Goal: Task Accomplishment & Management: Use online tool/utility

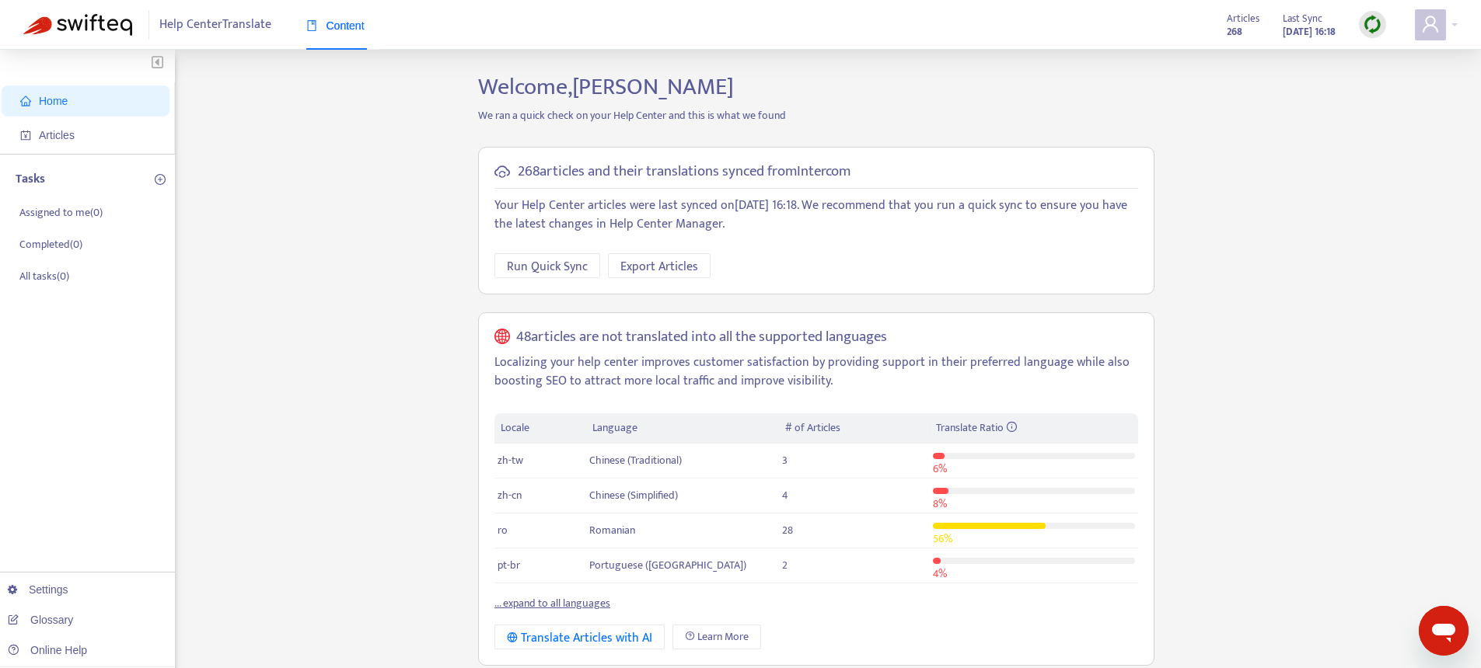
drag, startPoint x: 30, startPoint y: 134, endPoint x: 80, endPoint y: 155, distance: 54.7
click at [30, 134] on icon "account-book" at bounding box center [25, 135] width 11 height 11
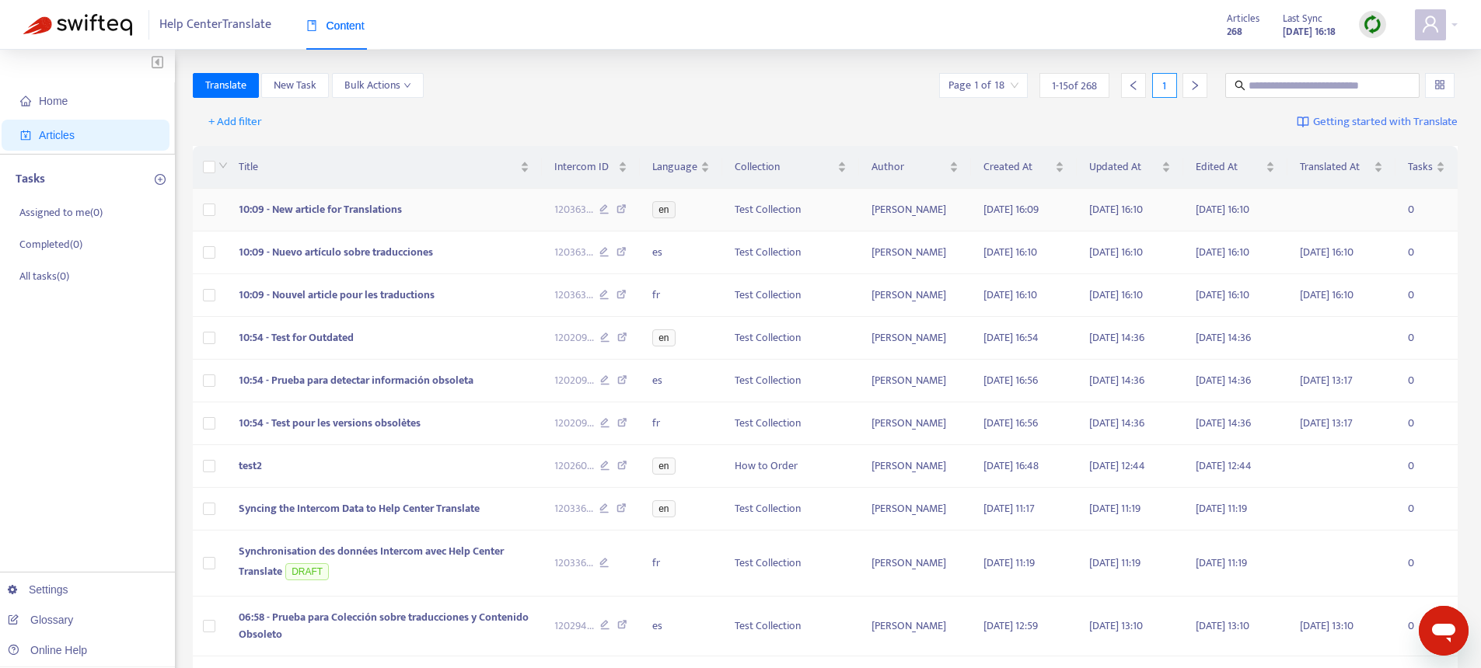
click at [201, 213] on td at bounding box center [210, 210] width 34 height 43
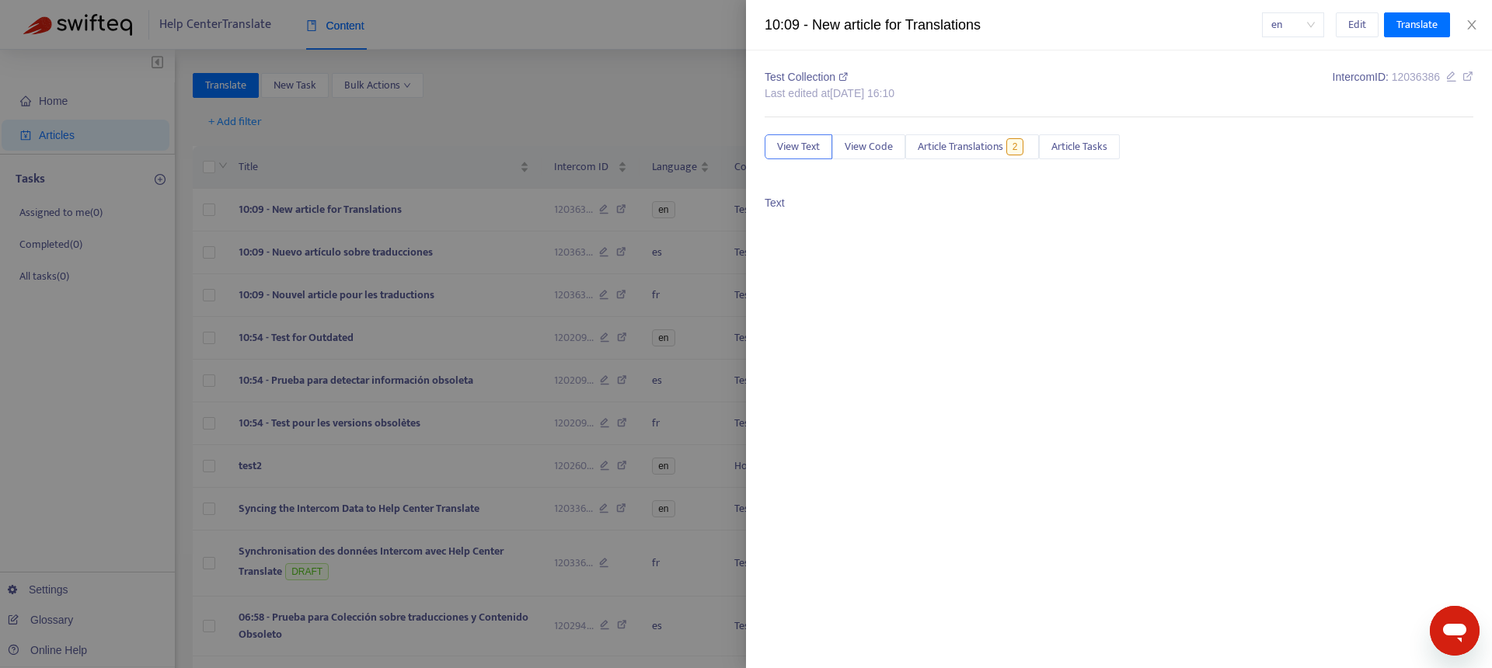
click at [233, 92] on div at bounding box center [746, 334] width 1492 height 668
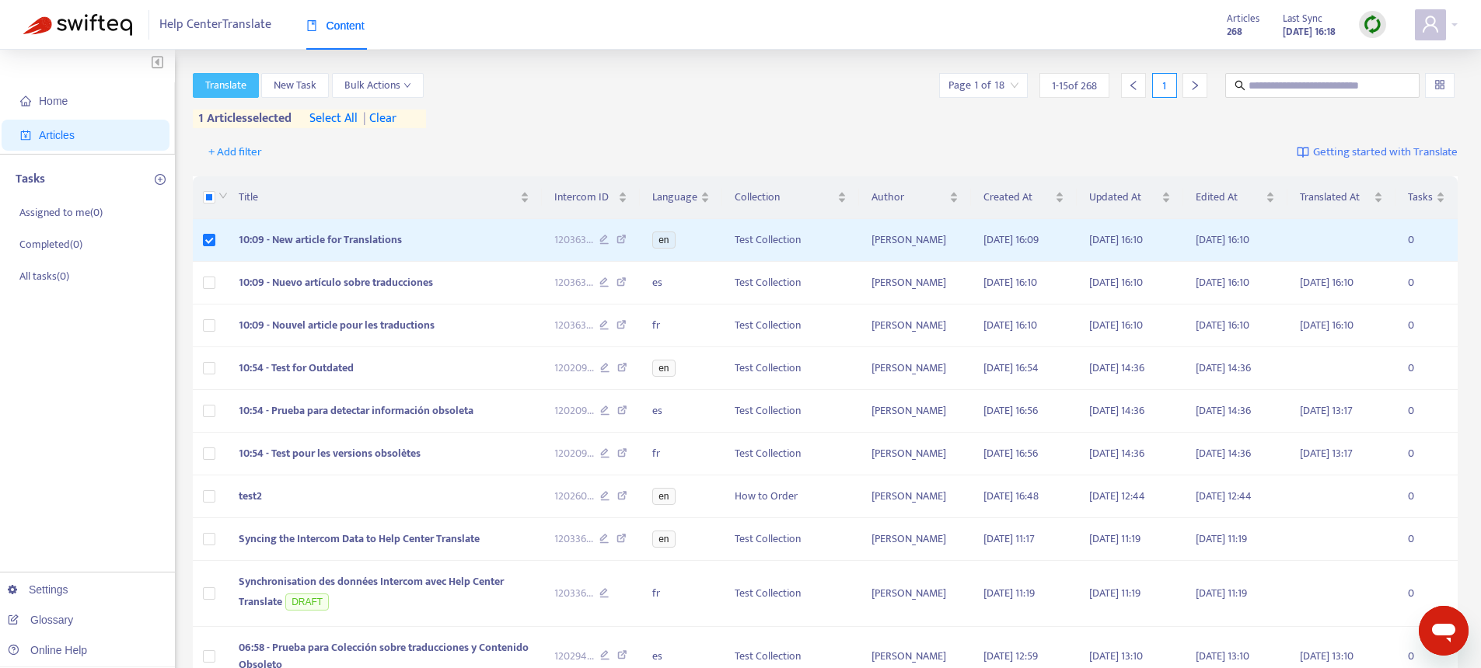
click at [231, 92] on span "Translate" at bounding box center [225, 85] width 41 height 17
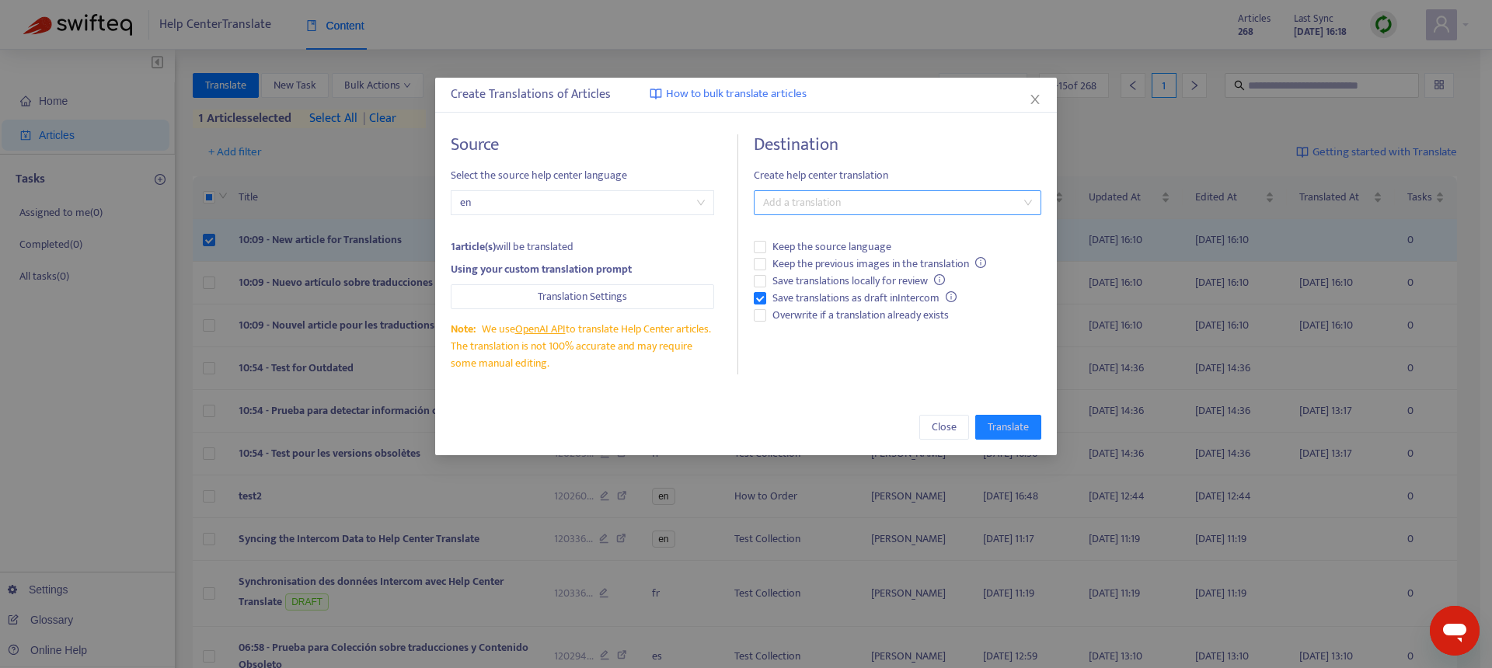
click at [902, 211] on div "Add a translation" at bounding box center [898, 202] width 288 height 25
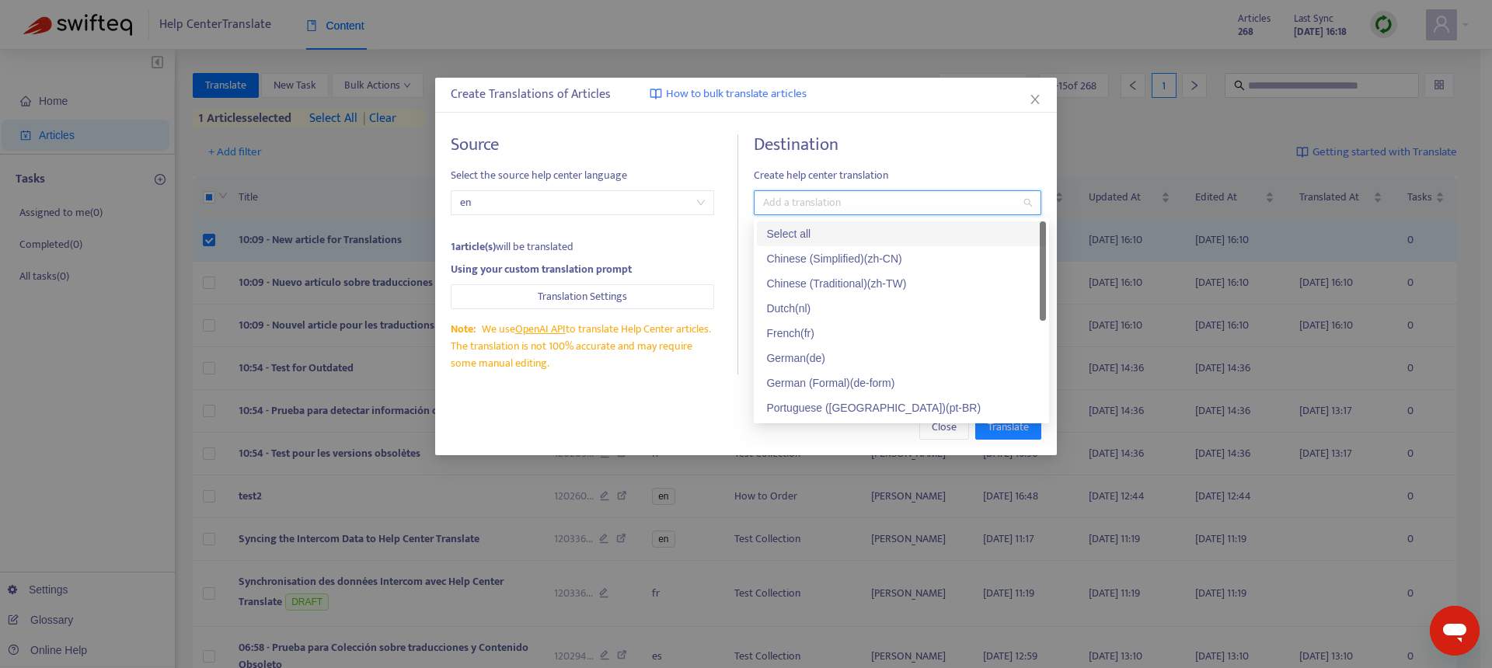
click at [923, 159] on div "Destination Create help center translation Add a translation Keep the source la…" at bounding box center [898, 254] width 288 height 240
